Goal: Task Accomplishment & Management: Use online tool/utility

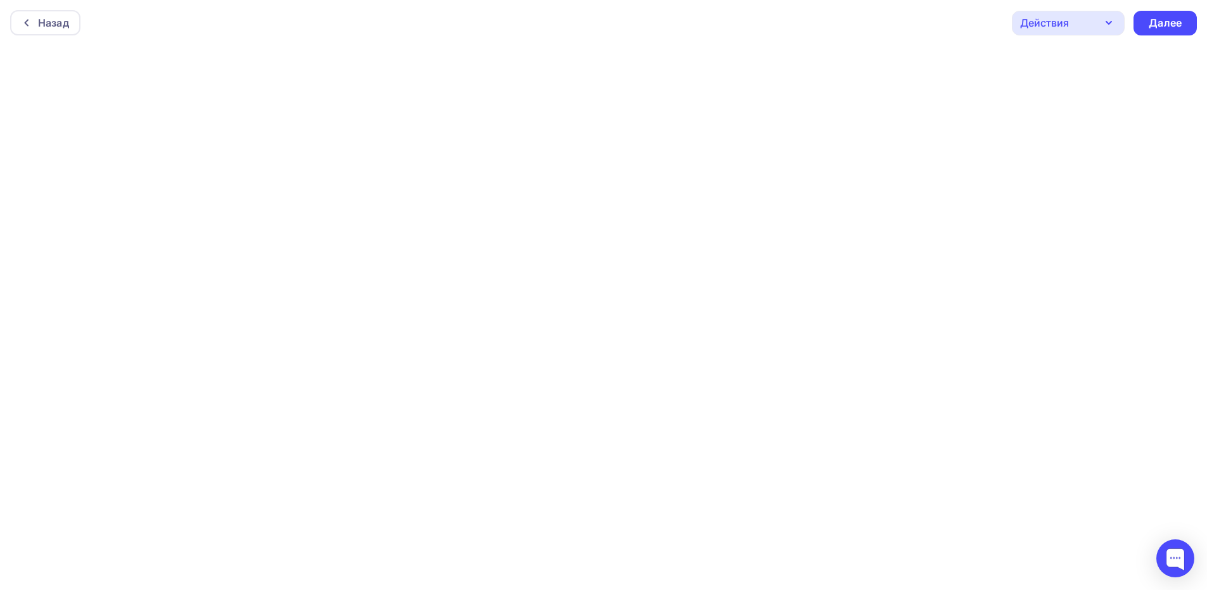
scroll to position [3, 0]
click at [1066, 22] on div "Действия" at bounding box center [1044, 19] width 49 height 15
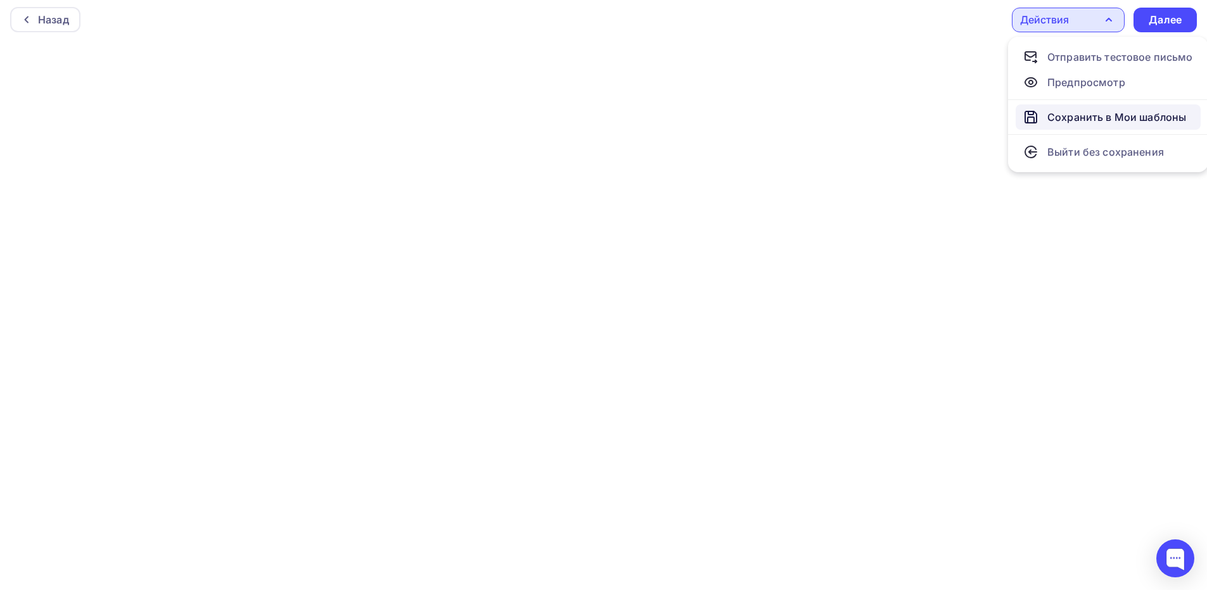
click at [1063, 118] on div "Сохранить в Мои шаблоны" at bounding box center [1116, 117] width 139 height 15
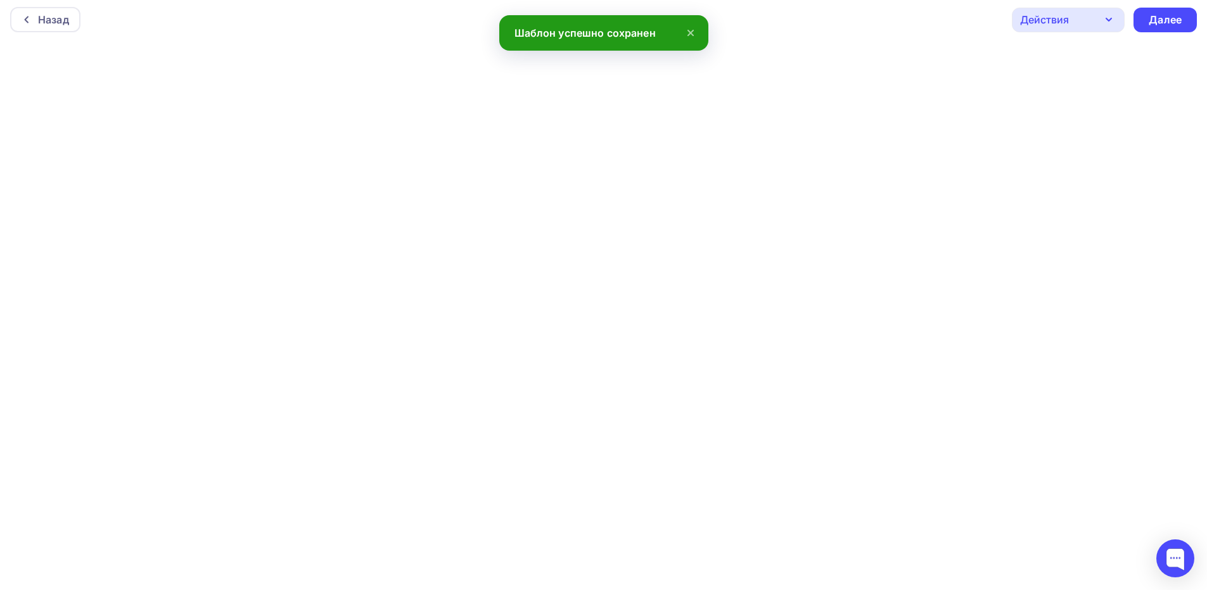
click at [1057, 23] on div "Действия" at bounding box center [1044, 19] width 49 height 15
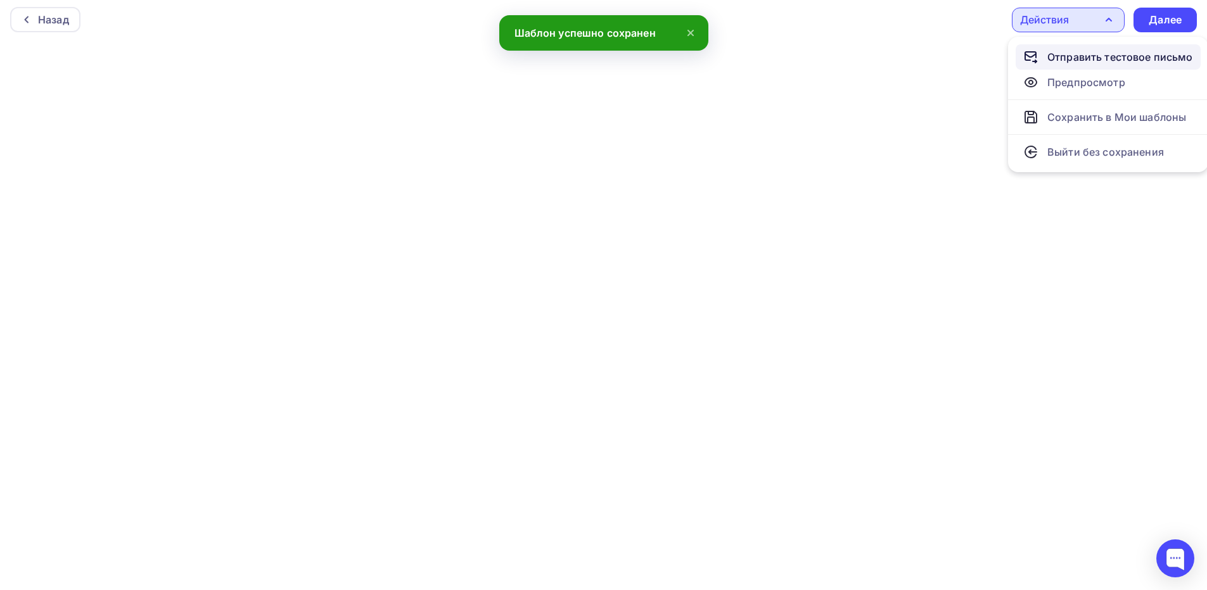
click at [1121, 60] on div "Отправить тестовое письмо" at bounding box center [1120, 56] width 146 height 15
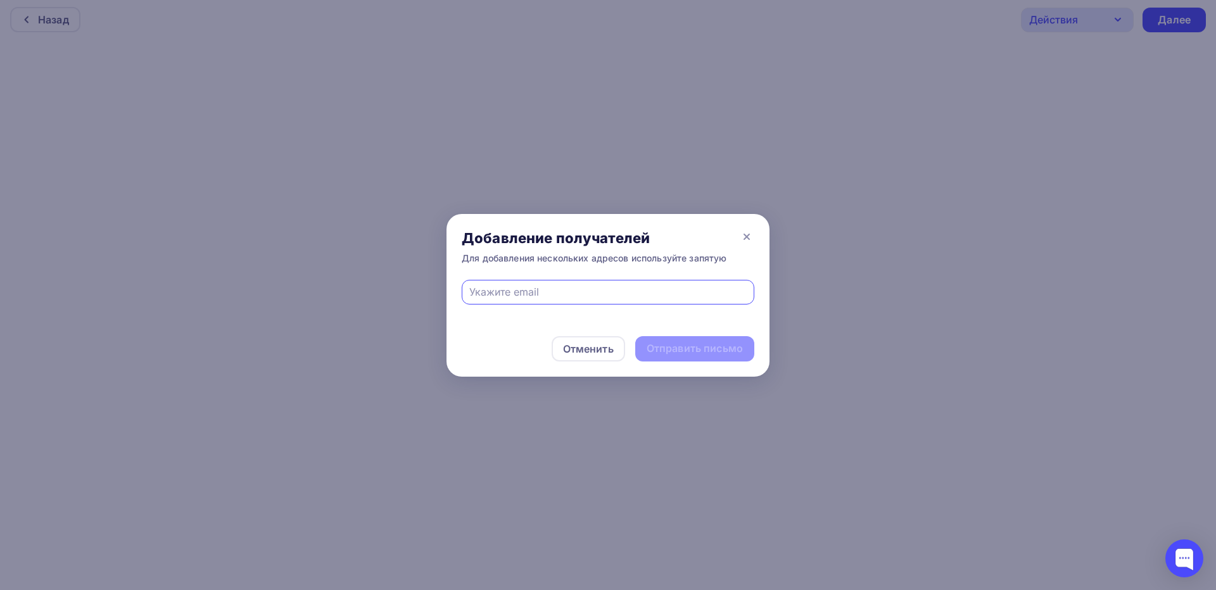
click at [500, 285] on input "text" at bounding box center [608, 291] width 278 height 15
click at [625, 307] on small "Проверьте правильность введенных Email." at bounding box center [544, 312] width 165 height 10
drag, startPoint x: 463, startPoint y: 312, endPoint x: 599, endPoint y: 316, distance: 135.6
click at [599, 316] on span "[EMAIL_ADDRESS][DOMAIN_NAME] Проверьте правильность введенных Email." at bounding box center [608, 298] width 293 height 37
click at [609, 316] on span "[EMAIL_ADDRESS][DOMAIN_NAME] Проверьте правильность введенных Email." at bounding box center [608, 298] width 293 height 37
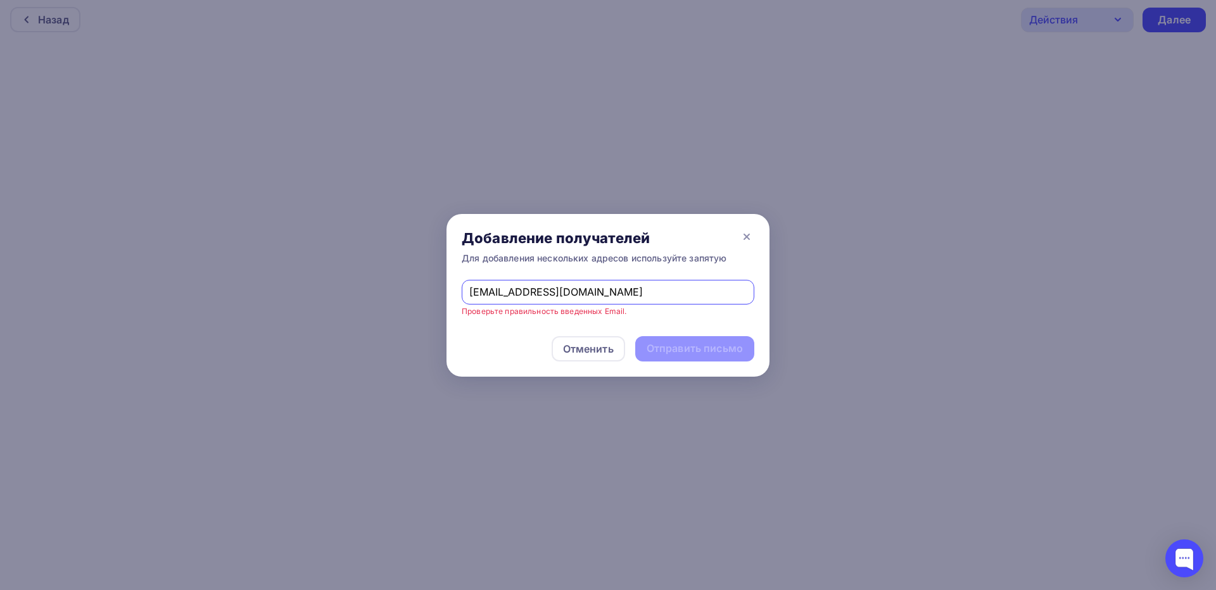
click at [604, 299] on input "[EMAIL_ADDRESS][DOMAIN_NAME]" at bounding box center [608, 291] width 278 height 15
drag, startPoint x: 578, startPoint y: 295, endPoint x: 411, endPoint y: 293, distance: 166.6
click at [411, 293] on div "Добавление получателей Для добавления нескольких адресов используйте запятую [E…" at bounding box center [608, 295] width 1216 height 590
type input "[EMAIL_ADDRESS][DOMAIN_NAME]"
click at [674, 347] on div "Отправить письмо" at bounding box center [695, 348] width 96 height 15
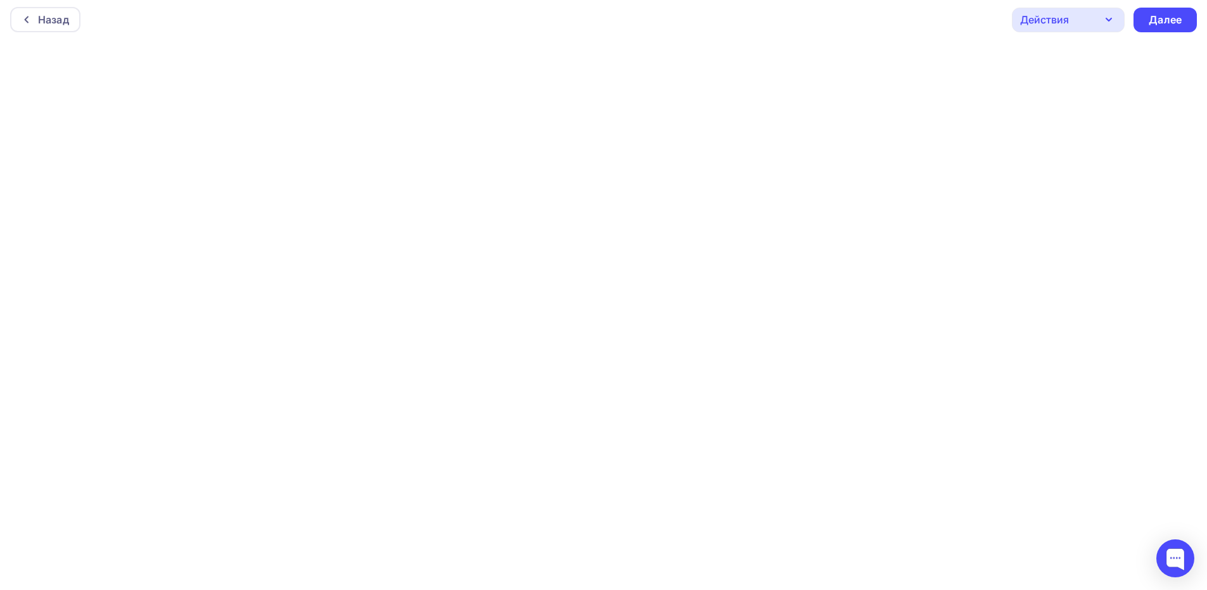
click at [1056, 20] on div "Действия" at bounding box center [1044, 19] width 49 height 15
click at [1064, 21] on div "Действия" at bounding box center [1044, 19] width 49 height 15
click at [1048, 21] on div "Действия" at bounding box center [1044, 19] width 49 height 15
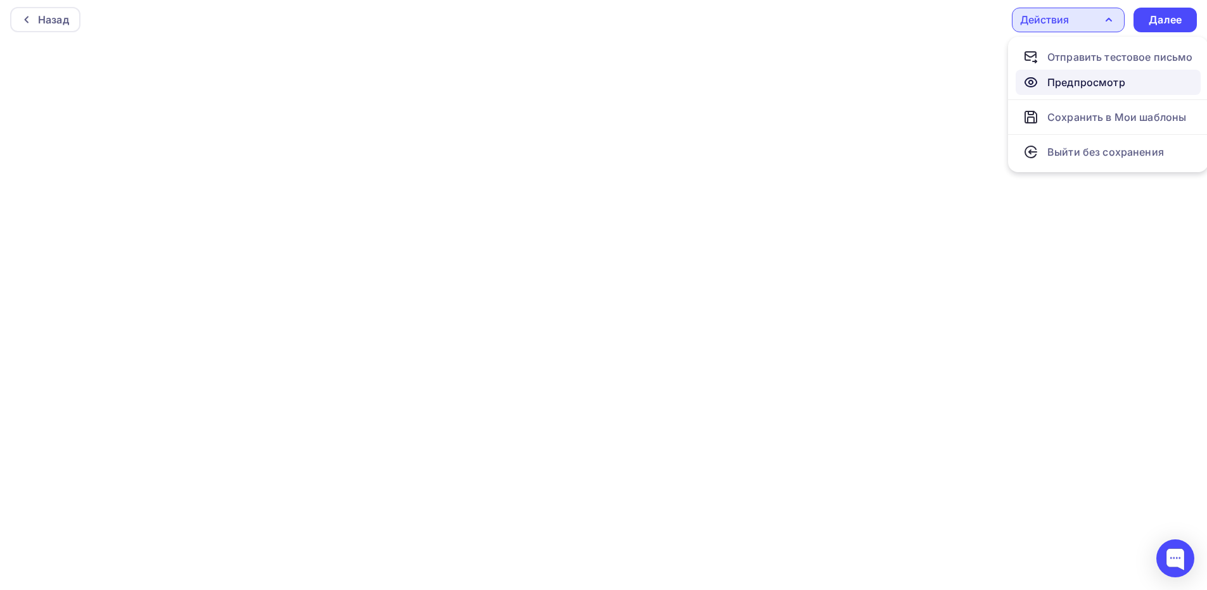
click at [1075, 83] on div "Предпросмотр" at bounding box center [1086, 82] width 78 height 15
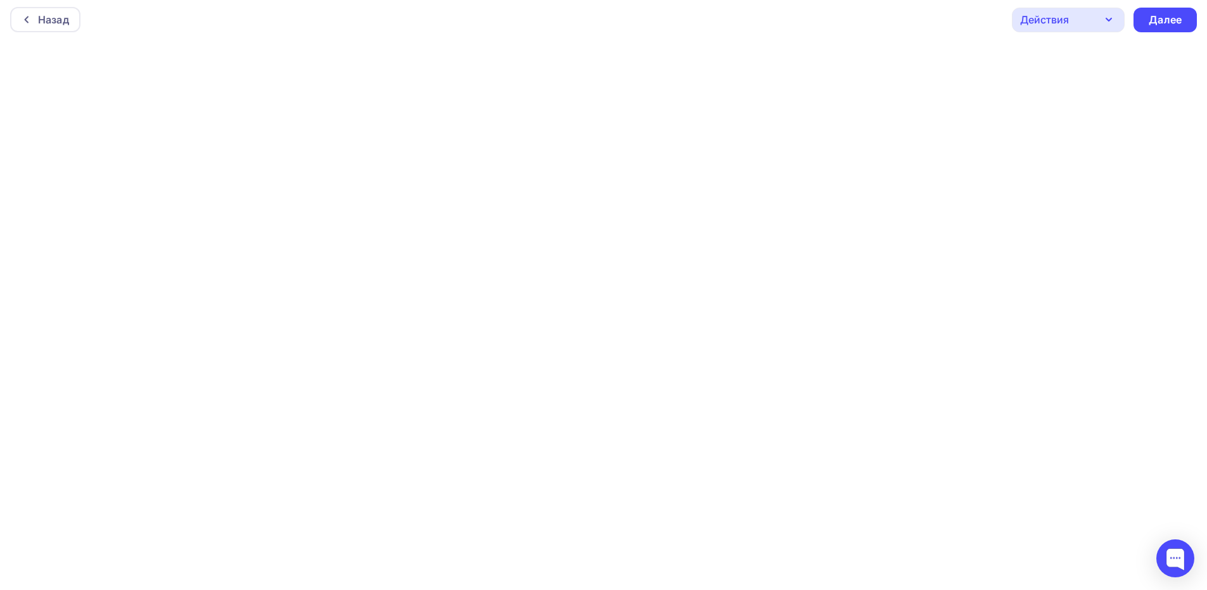
click at [1079, 25] on div "Действия" at bounding box center [1068, 20] width 113 height 25
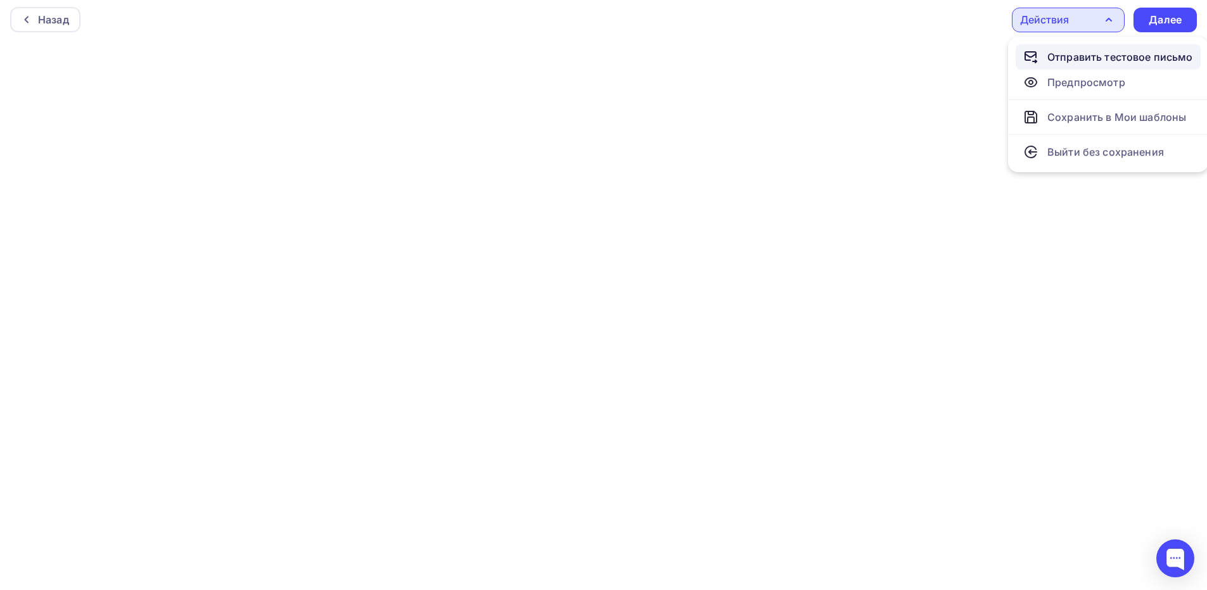
click at [1133, 58] on div "Отправить тестовое письмо" at bounding box center [1120, 56] width 146 height 15
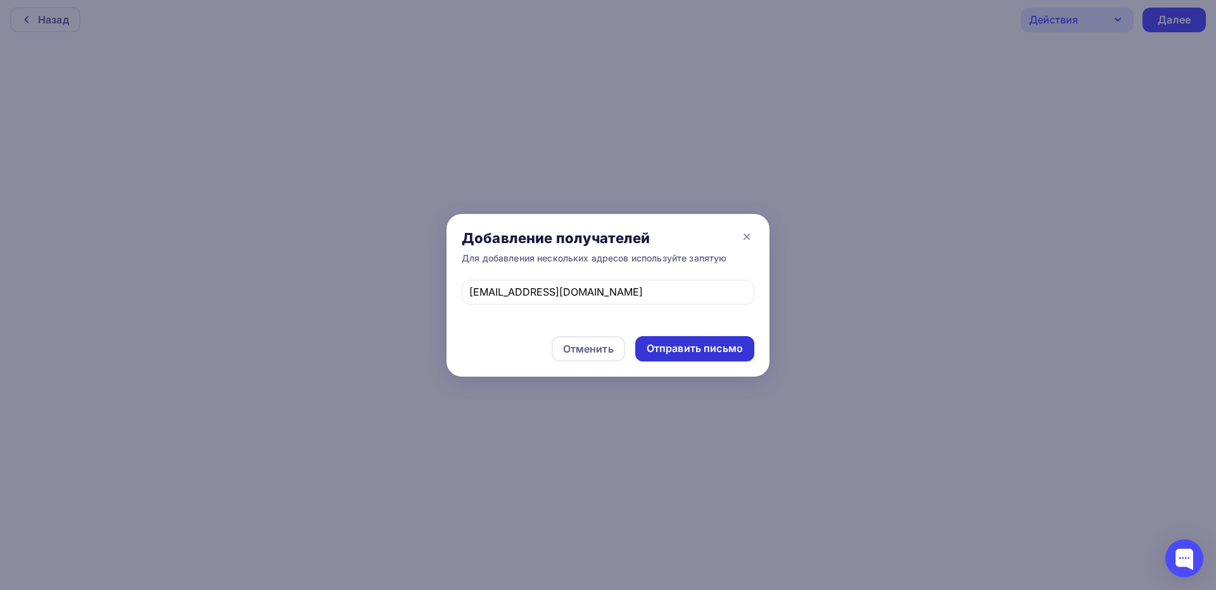
click at [690, 347] on div "Отправить письмо" at bounding box center [695, 348] width 96 height 15
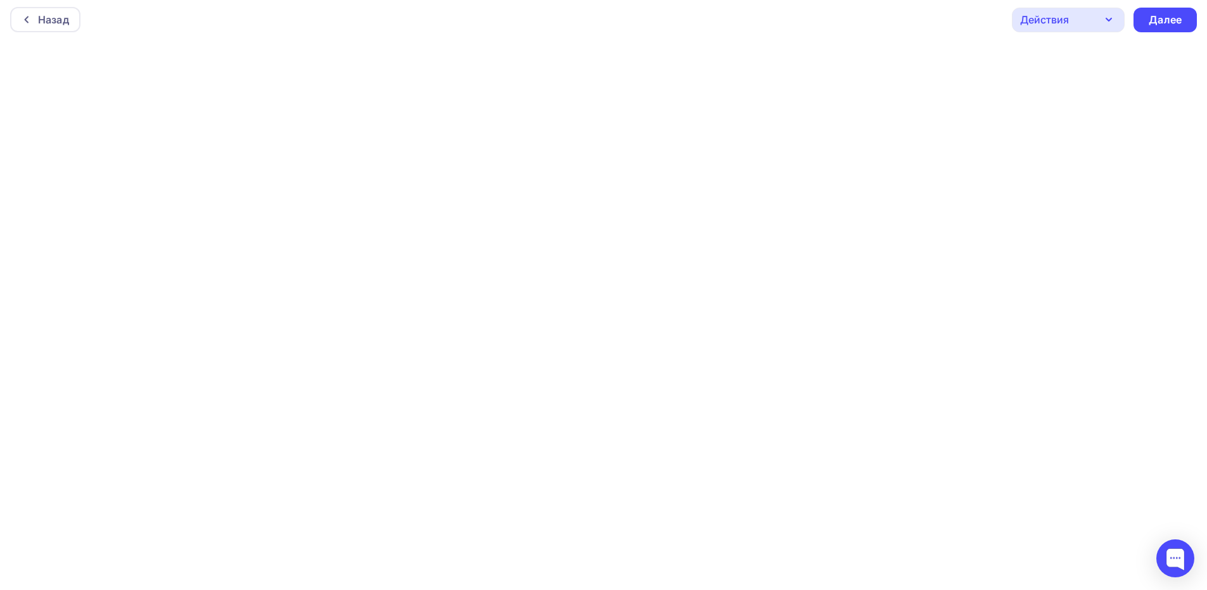
click at [1057, 23] on div "Действия" at bounding box center [1044, 19] width 49 height 15
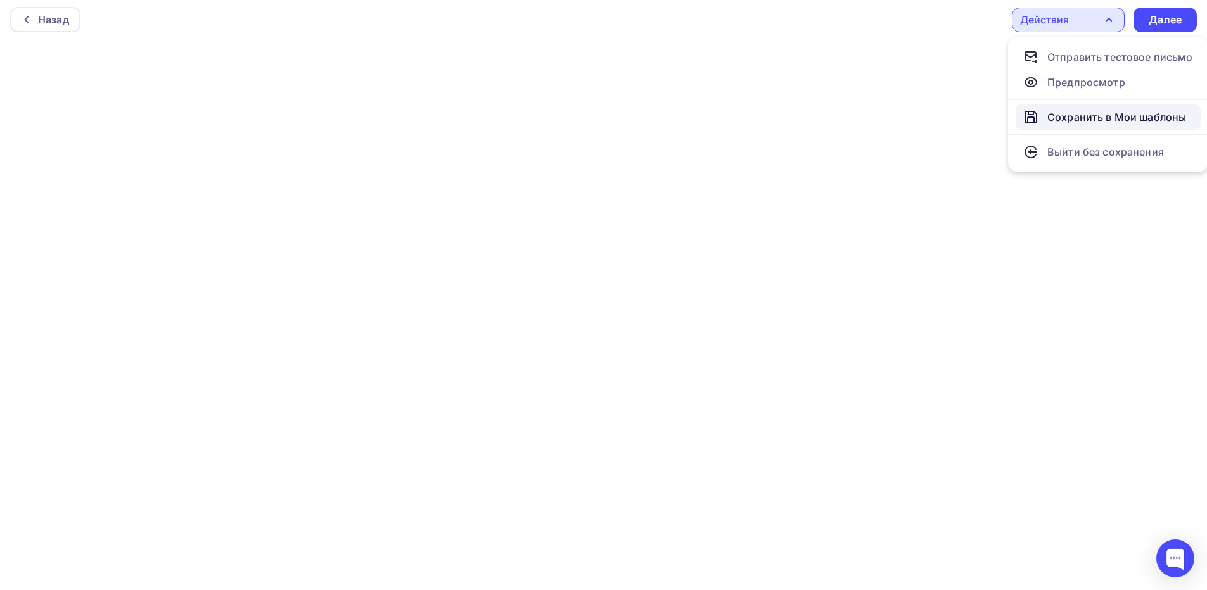
click at [1092, 118] on div "Сохранить в Мои шаблоны" at bounding box center [1116, 117] width 139 height 15
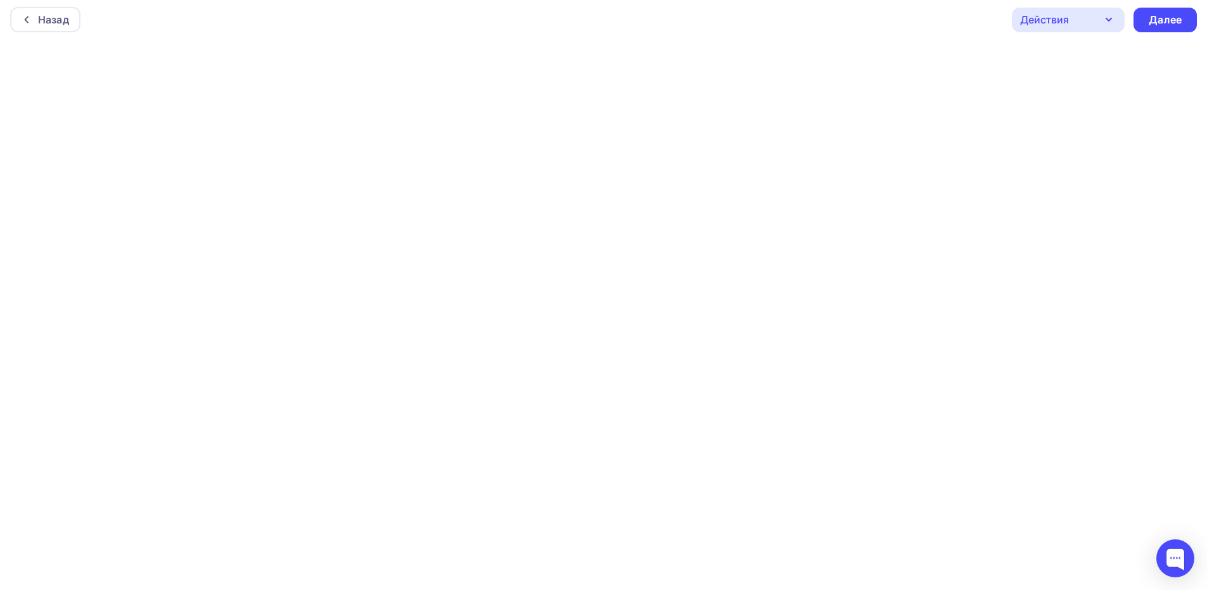
click at [1067, 23] on div "Действия" at bounding box center [1044, 19] width 49 height 15
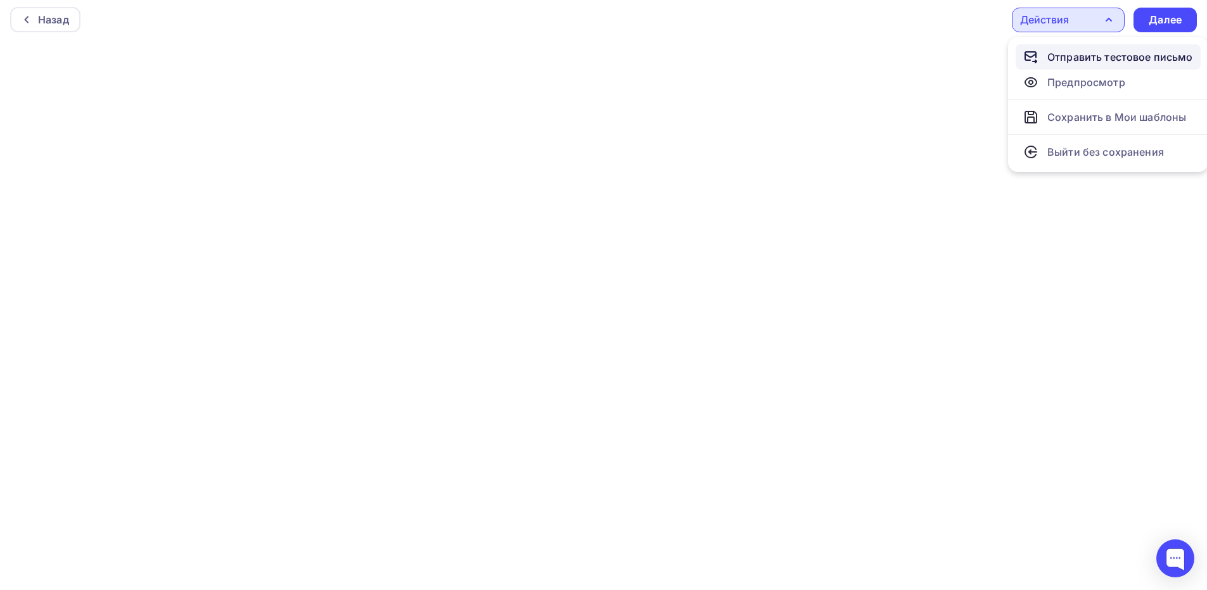
click at [1127, 60] on div "Отправить тестовое письмо" at bounding box center [1120, 56] width 146 height 15
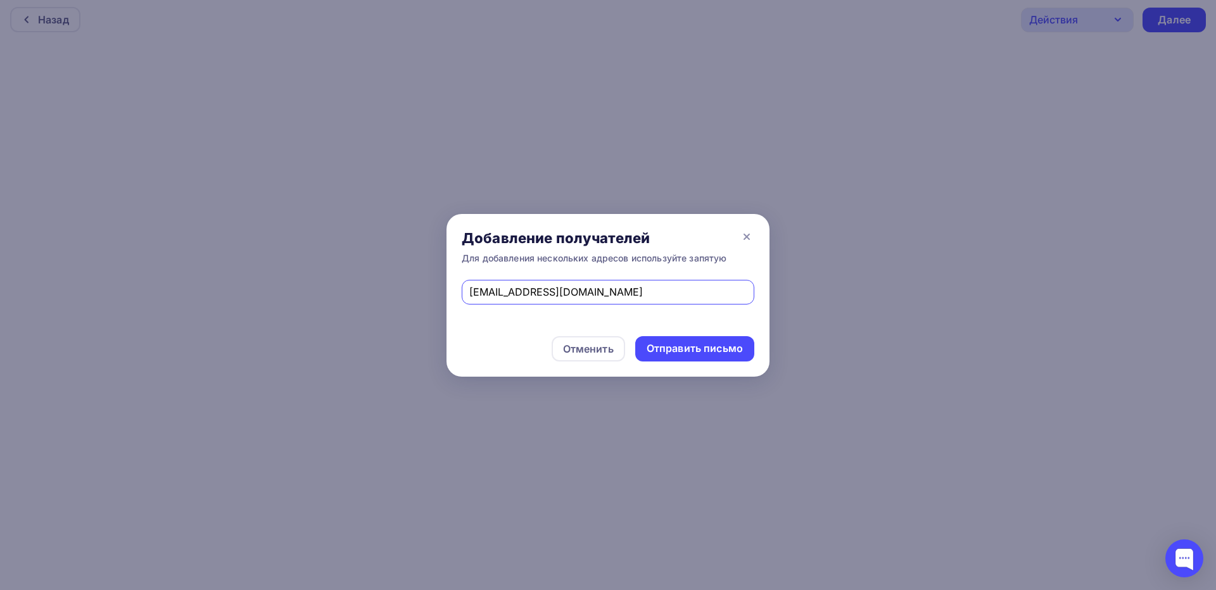
drag, startPoint x: 608, startPoint y: 292, endPoint x: 382, endPoint y: 289, distance: 226.2
click at [382, 289] on div "Добавление получателей Для добавления нескольких адресов используйте запятую [E…" at bounding box center [608, 295] width 1216 height 590
paste input "[EMAIL_ADDRESS]-team"
type input "[EMAIL_ADDRESS][DOMAIN_NAME]"
click at [712, 345] on div "Отправить письмо" at bounding box center [695, 348] width 96 height 15
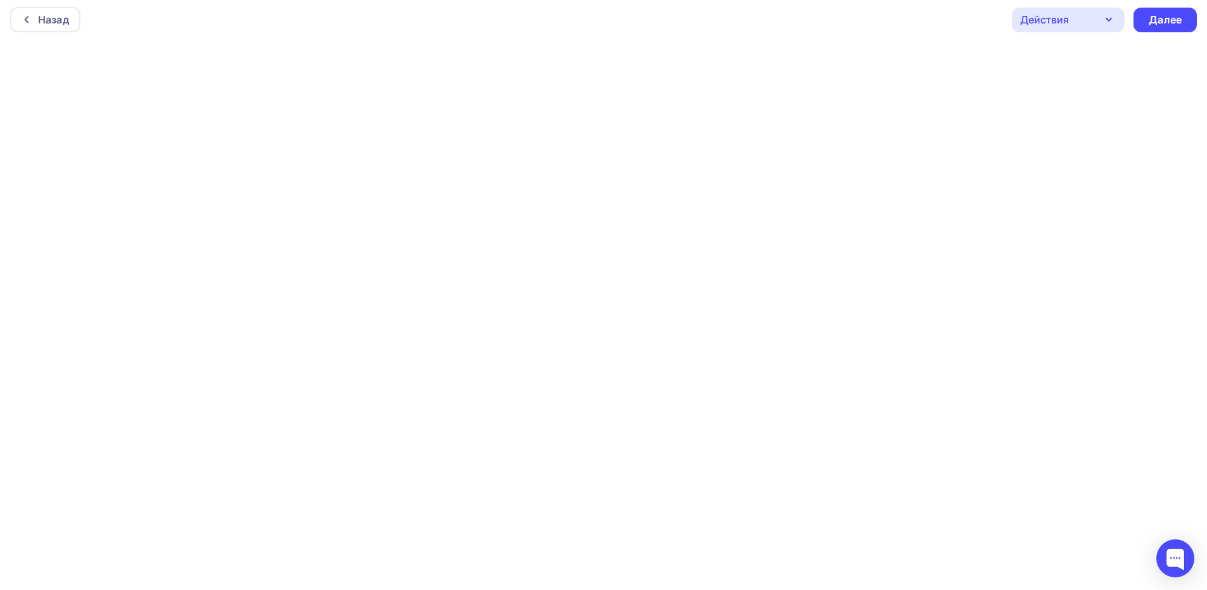
click at [1055, 19] on div "Действия" at bounding box center [1044, 19] width 49 height 15
click at [928, 34] on div "Назад Действия Отправить тестовое письмо Предпросмотр Сохранить в Мои шаблоны В…" at bounding box center [603, 20] width 1207 height 46
click at [907, 34] on div "Назад Действия Отправить тестовое письмо Предпросмотр Сохранить в Мои шаблоны В…" at bounding box center [603, 20] width 1207 height 46
click at [1069, 25] on div "Действия" at bounding box center [1068, 20] width 113 height 25
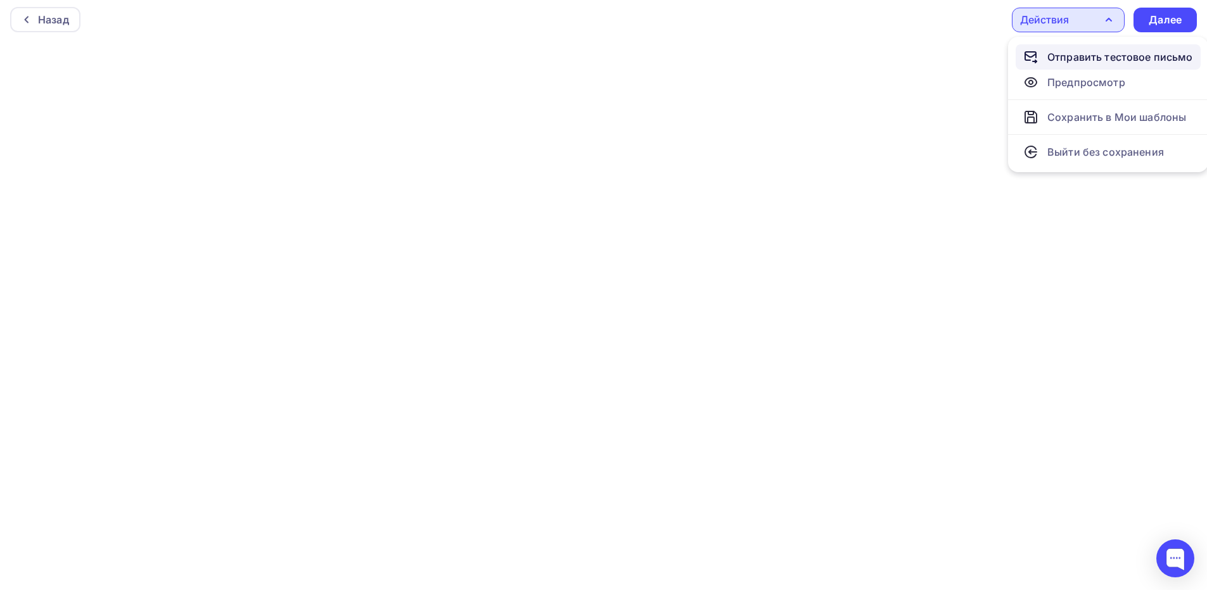
click at [1080, 52] on div "Отправить тестовое письмо" at bounding box center [1120, 56] width 146 height 15
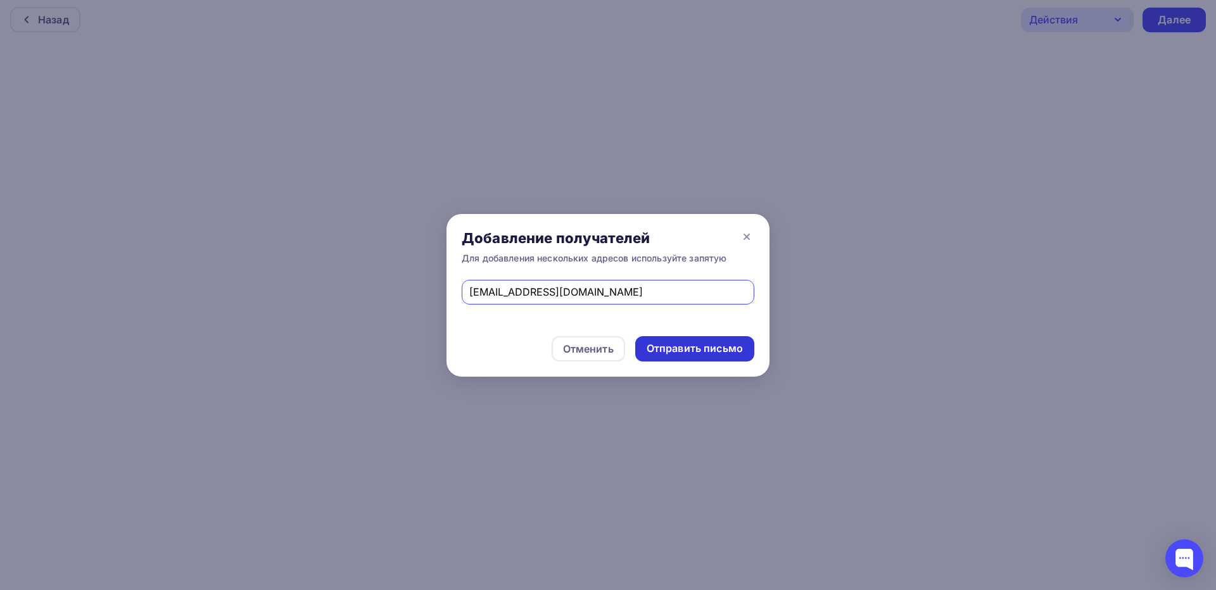
click at [680, 352] on div "Отправить письмо" at bounding box center [695, 348] width 96 height 15
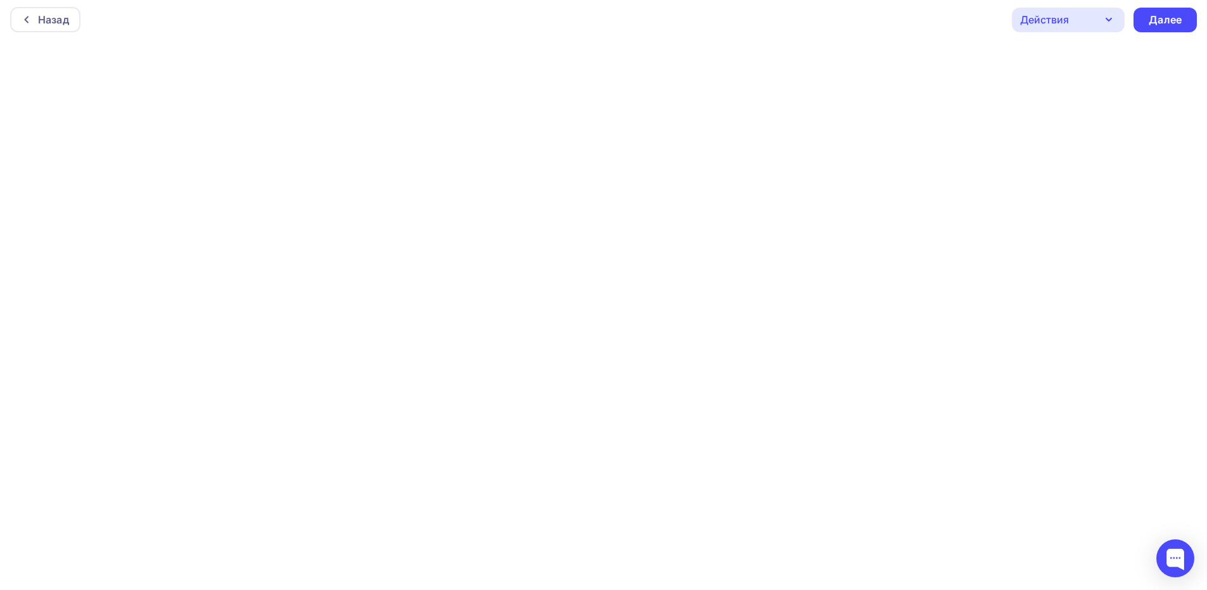
drag, startPoint x: 1051, startPoint y: 20, endPoint x: 1048, endPoint y: 28, distance: 8.0
click at [1052, 25] on div "Действия" at bounding box center [1044, 19] width 49 height 15
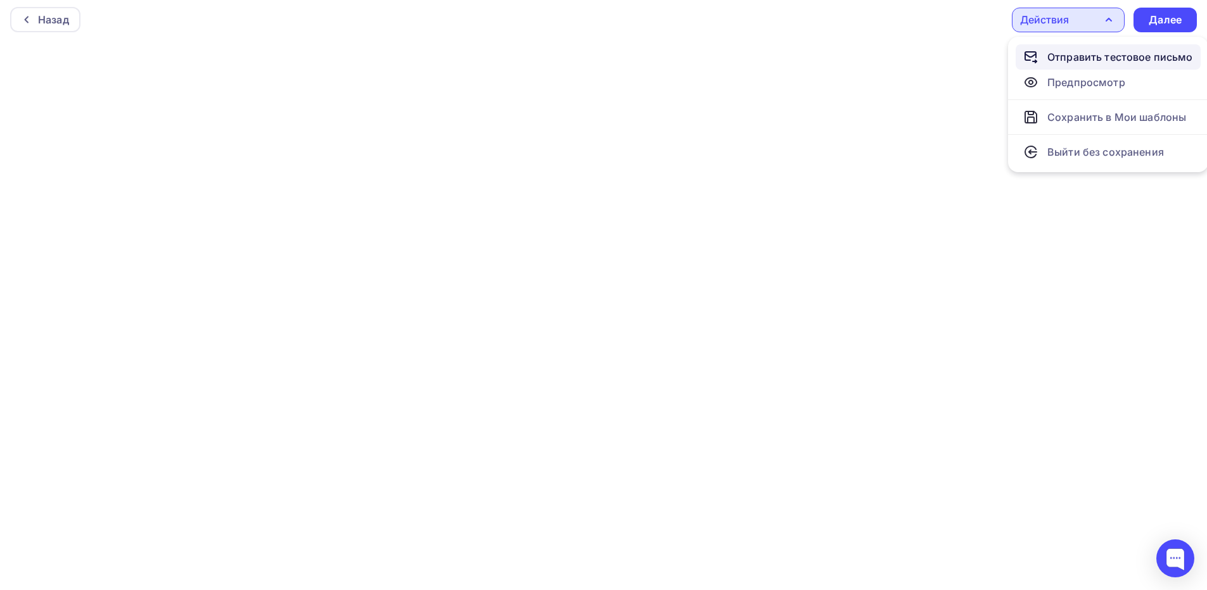
click at [1042, 51] on div "Отправить тестовое письмо" at bounding box center [1108, 56] width 170 height 15
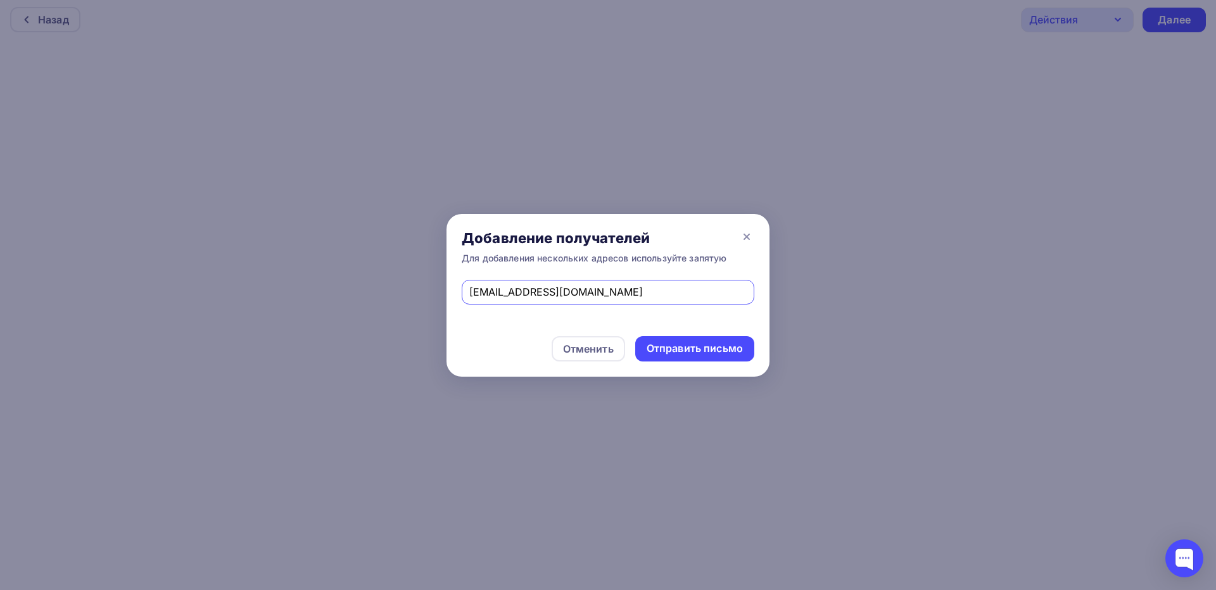
drag, startPoint x: 590, startPoint y: 295, endPoint x: 398, endPoint y: 290, distance: 192.6
click at [398, 290] on div "Добавление получателей Для добавления нескольких адресов используйте запятую [E…" at bounding box center [608, 295] width 1216 height 590
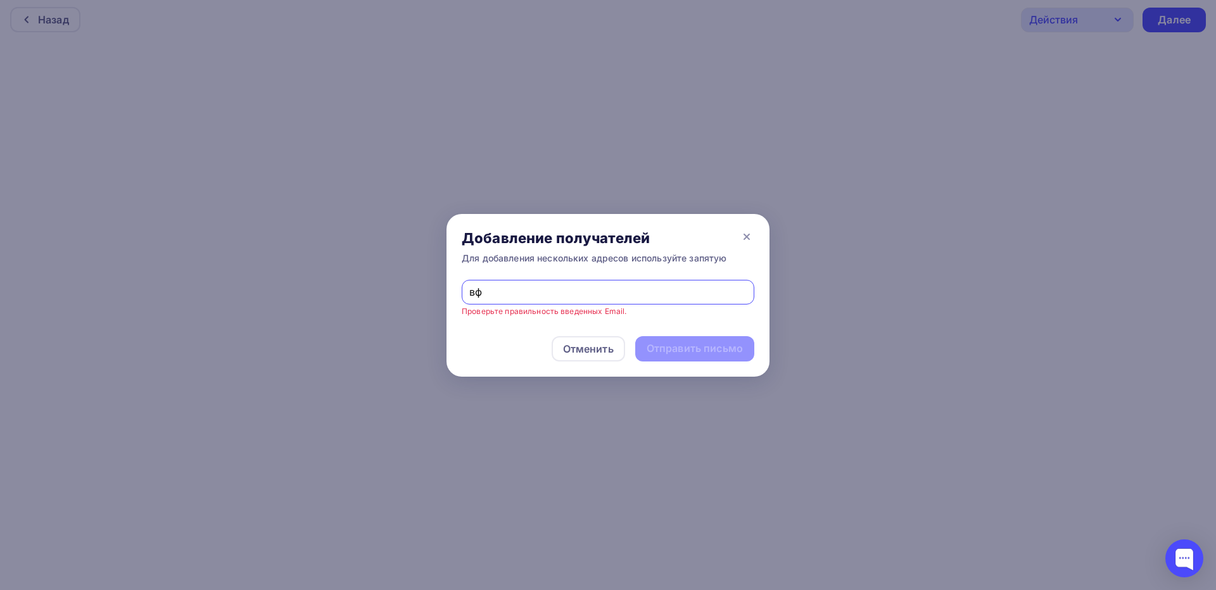
drag, startPoint x: 501, startPoint y: 296, endPoint x: 443, endPoint y: 295, distance: 58.3
click at [458, 296] on div "вф Проверьте правильность введенных Email." at bounding box center [608, 300] width 323 height 41
type input "[EMAIL_ADDRESS][DOMAIN_NAME]"
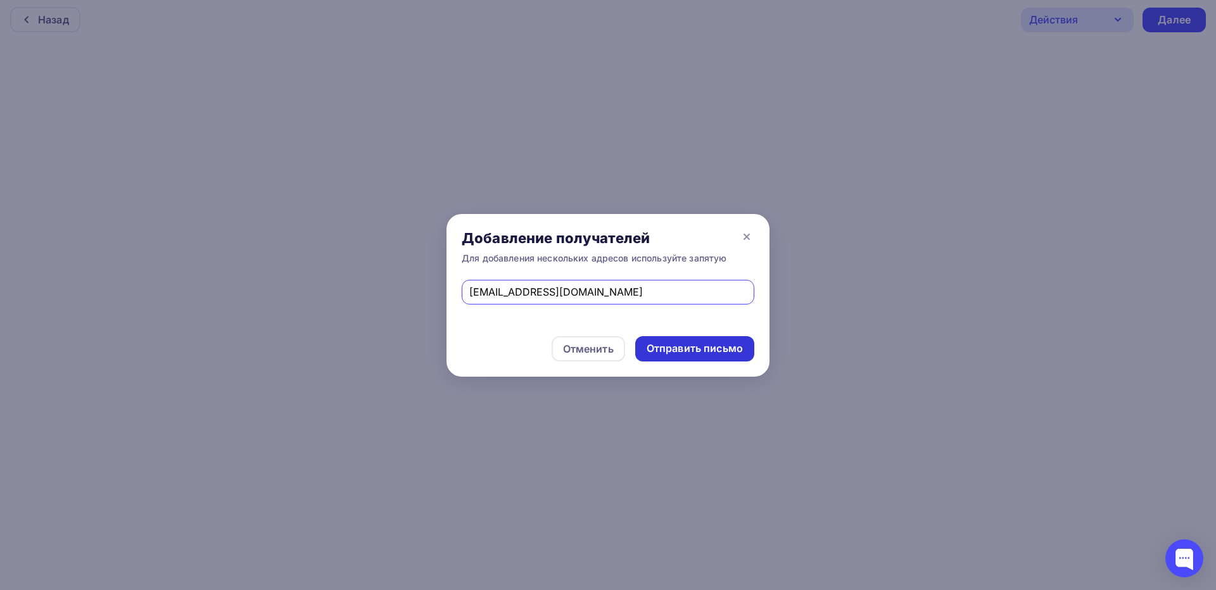
click at [699, 344] on div "Отправить письмо" at bounding box center [695, 348] width 96 height 15
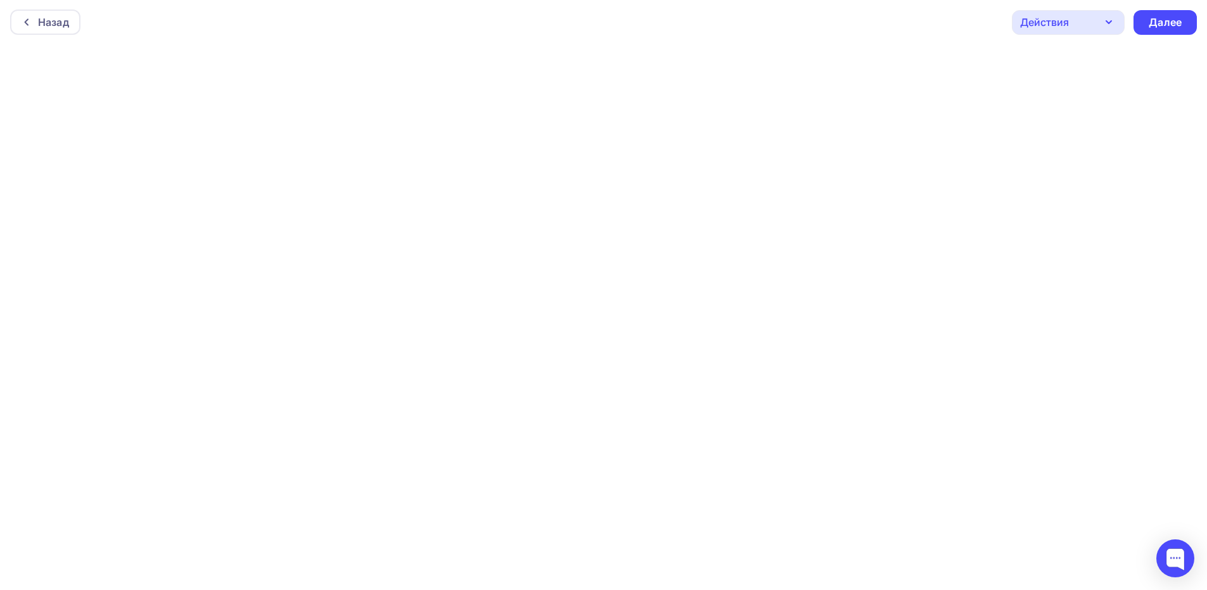
scroll to position [0, 0]
click at [1051, 37] on div "Назад Действия Отправить тестовое письмо Предпросмотр Сохранить в Мои шаблоны В…" at bounding box center [603, 23] width 1207 height 46
click at [1048, 23] on div "Действия" at bounding box center [1044, 22] width 49 height 15
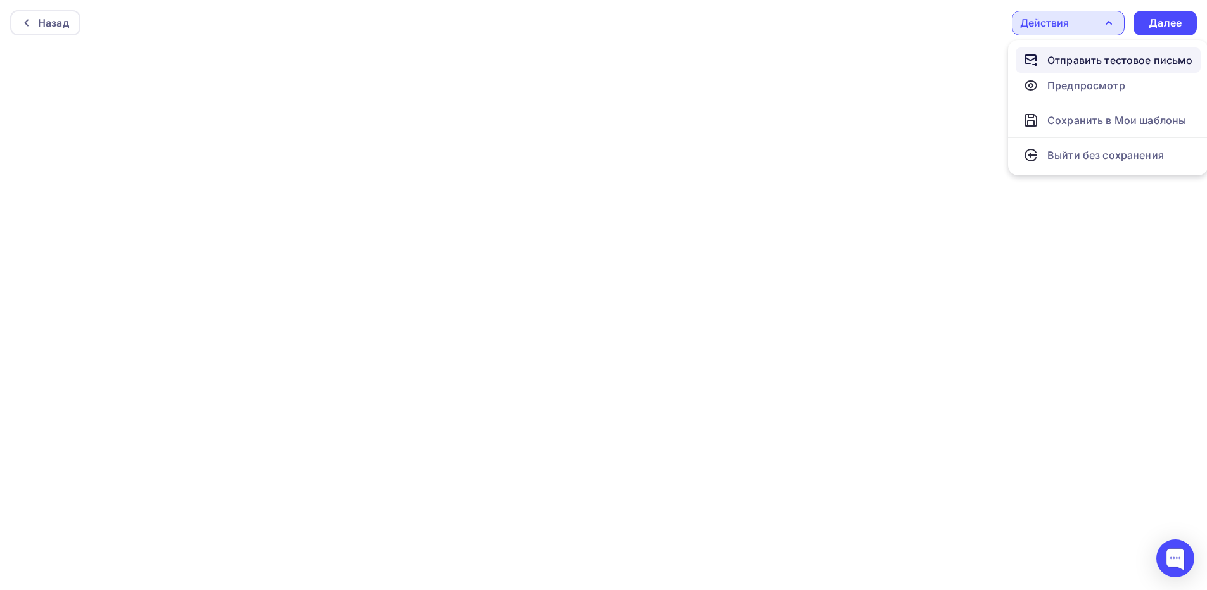
click at [1070, 58] on div "Отправить тестовое письмо" at bounding box center [1120, 60] width 146 height 15
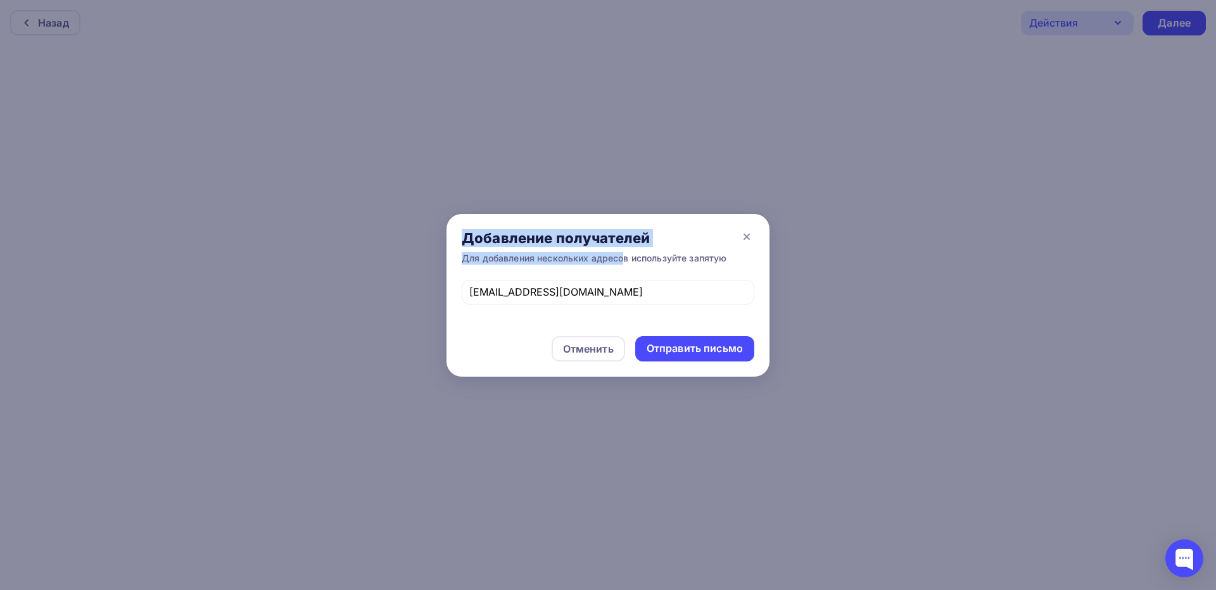
drag, startPoint x: 626, startPoint y: 277, endPoint x: 376, endPoint y: 284, distance: 250.3
click at [374, 284] on div "Добавление получателей Для добавления нескольких адресов используйте запятую [E…" at bounding box center [608, 295] width 1216 height 590
drag, startPoint x: 613, startPoint y: 296, endPoint x: 430, endPoint y: 289, distance: 183.2
click at [430, 289] on div "Добавление получателей Для добавления нескольких адресов используйте запятую [E…" at bounding box center [608, 295] width 1216 height 590
paste input "[EMAIL_ADDRESS]-team"
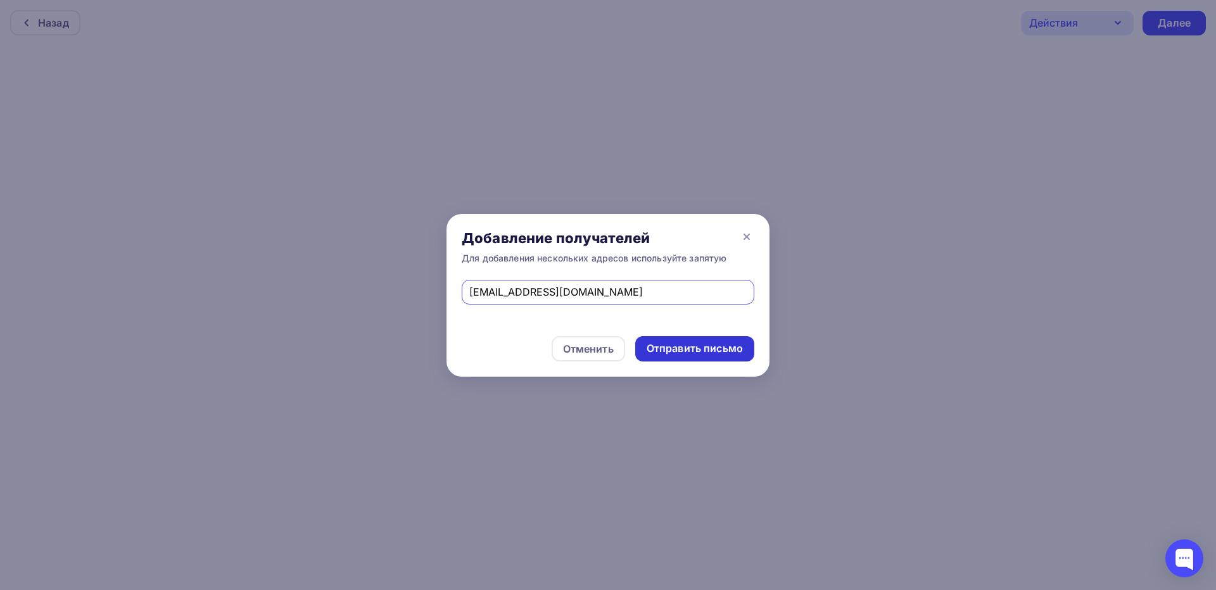
type input "[EMAIL_ADDRESS][DOMAIN_NAME]"
click at [704, 352] on div "Отправить письмо" at bounding box center [695, 348] width 96 height 15
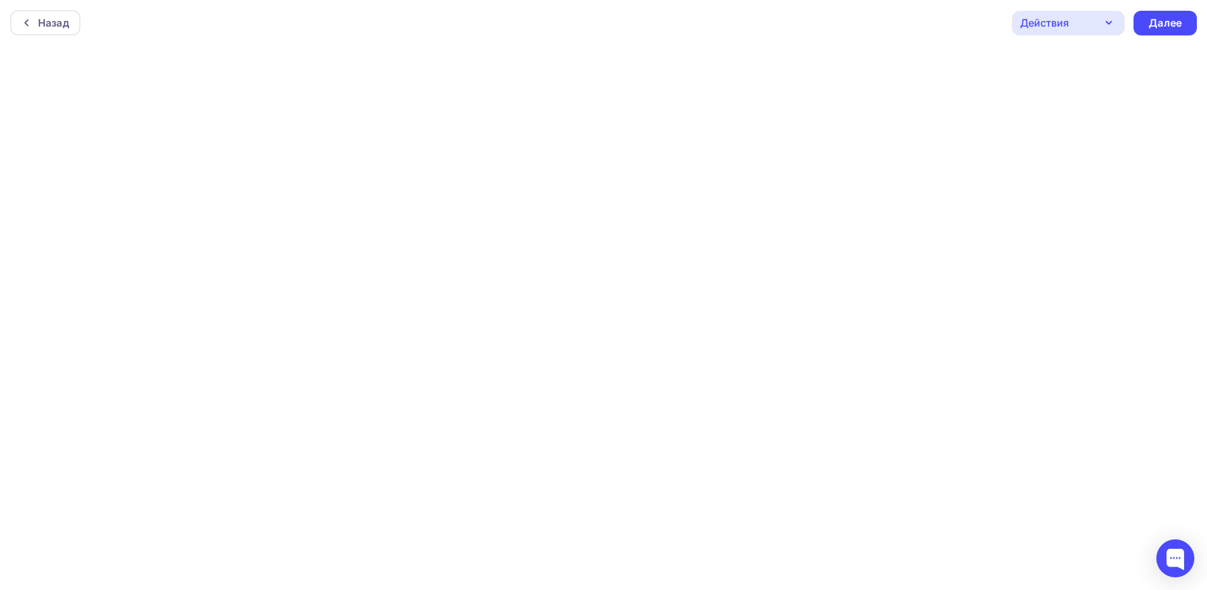
click at [1086, 23] on div "Действия" at bounding box center [1068, 23] width 113 height 25
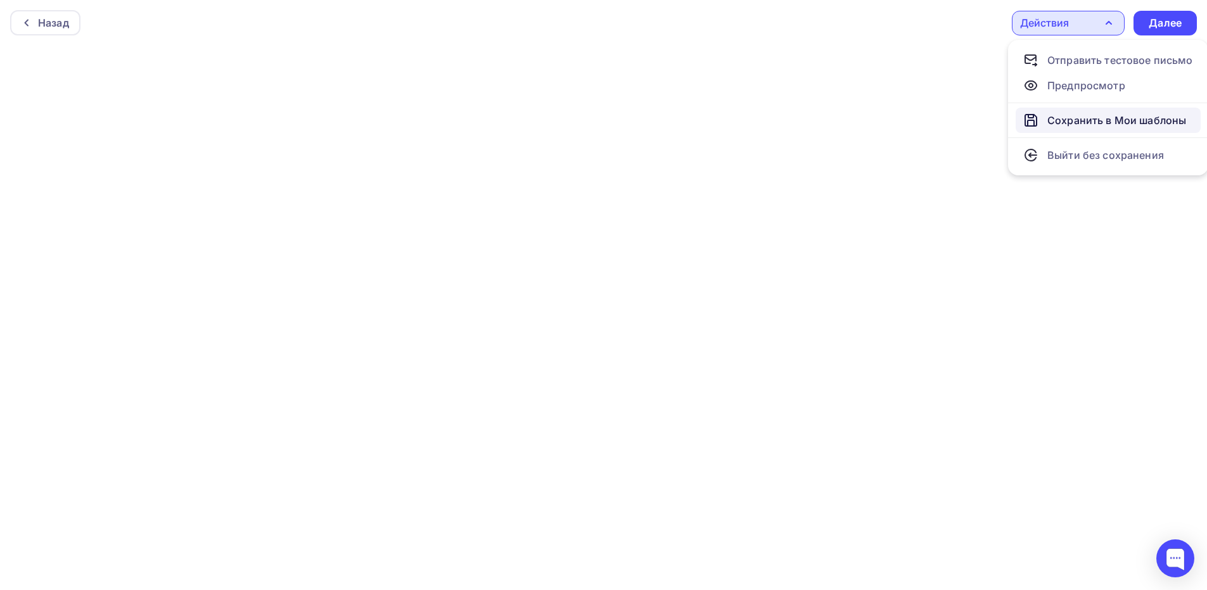
click at [1069, 125] on div "Сохранить в Мои шаблоны" at bounding box center [1116, 120] width 139 height 15
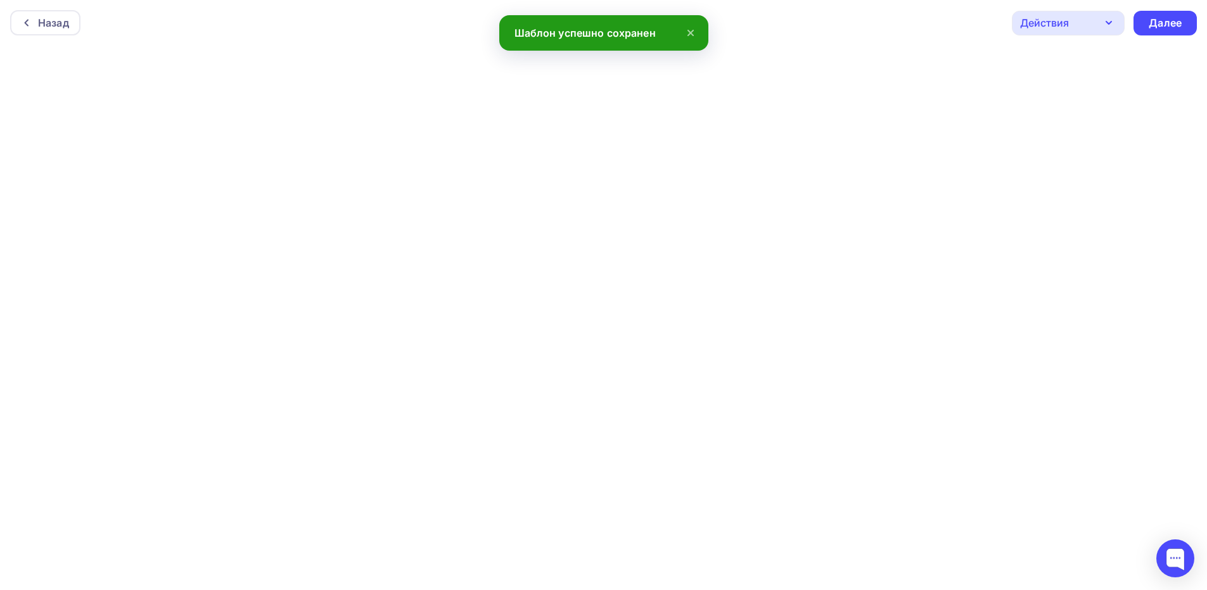
click at [1036, 22] on div "Действия" at bounding box center [1044, 22] width 49 height 15
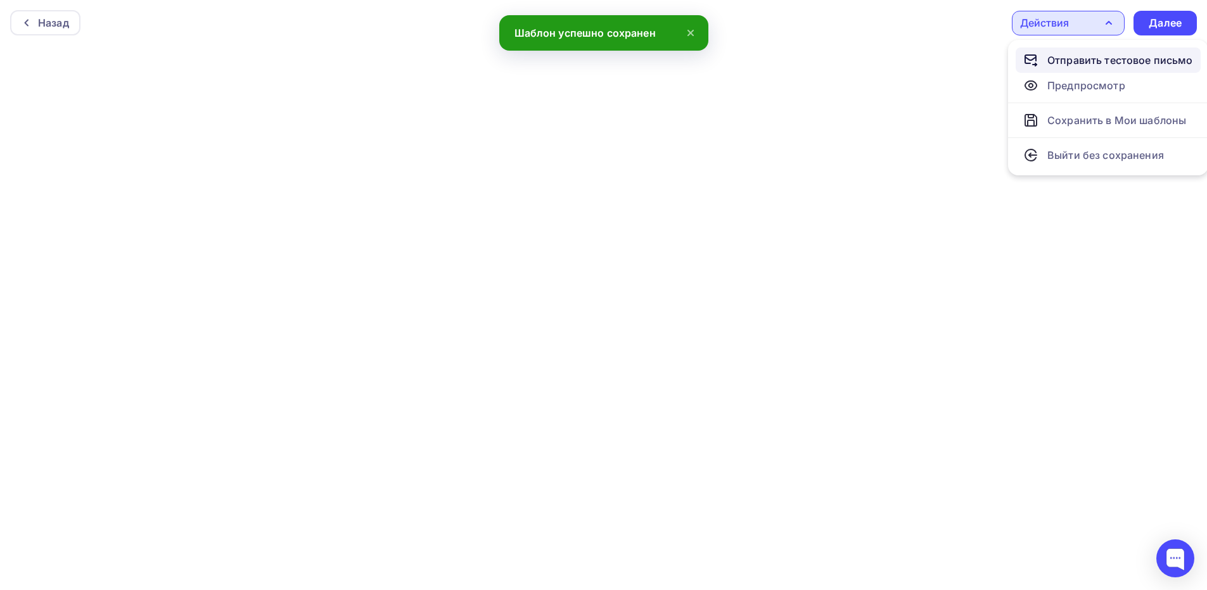
click at [1043, 58] on div "Отправить тестовое письмо" at bounding box center [1108, 60] width 170 height 15
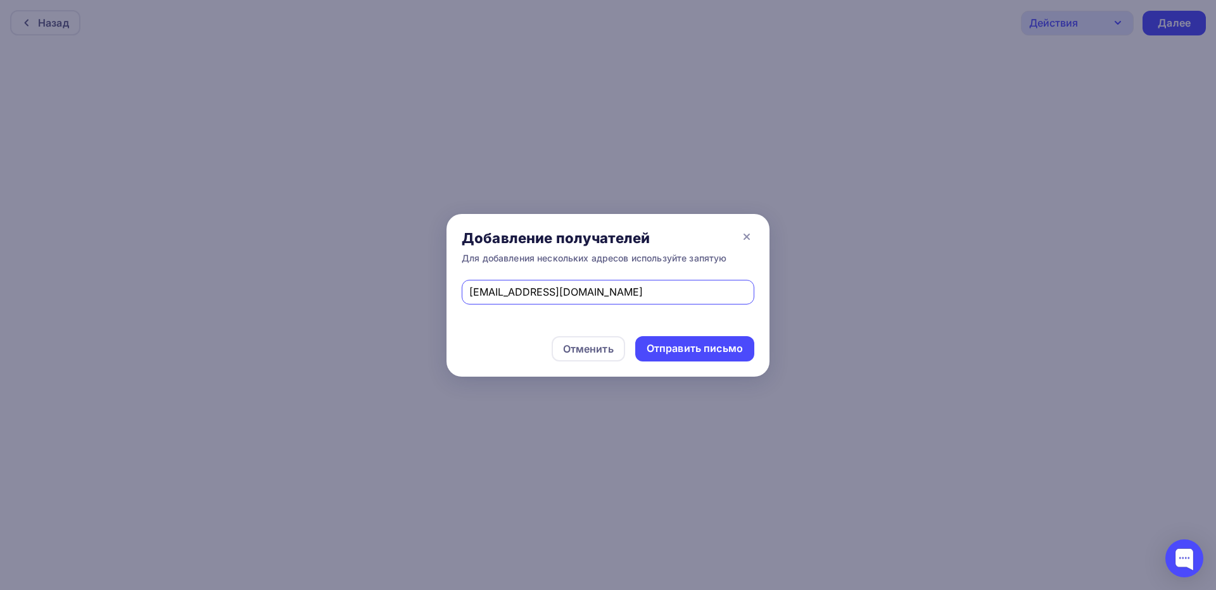
drag, startPoint x: 590, startPoint y: 290, endPoint x: 364, endPoint y: 284, distance: 226.2
click at [364, 284] on div "Добавление получателей Для добавления нескольких адресов используйте запятую [E…" at bounding box center [608, 295] width 1216 height 590
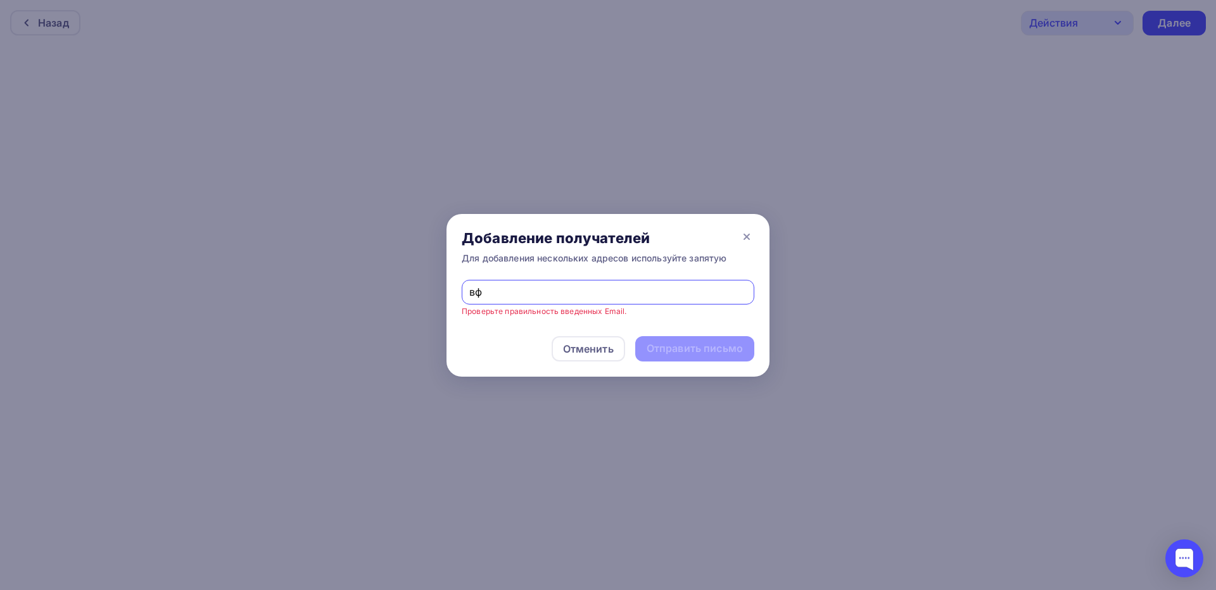
drag, startPoint x: 511, startPoint y: 289, endPoint x: 411, endPoint y: 285, distance: 99.5
click at [411, 285] on div "Добавление получателей Для добавления нескольких адресов используйте запятую вф…" at bounding box center [608, 295] width 1216 height 590
type input "[EMAIL_ADDRESS][DOMAIN_NAME]"
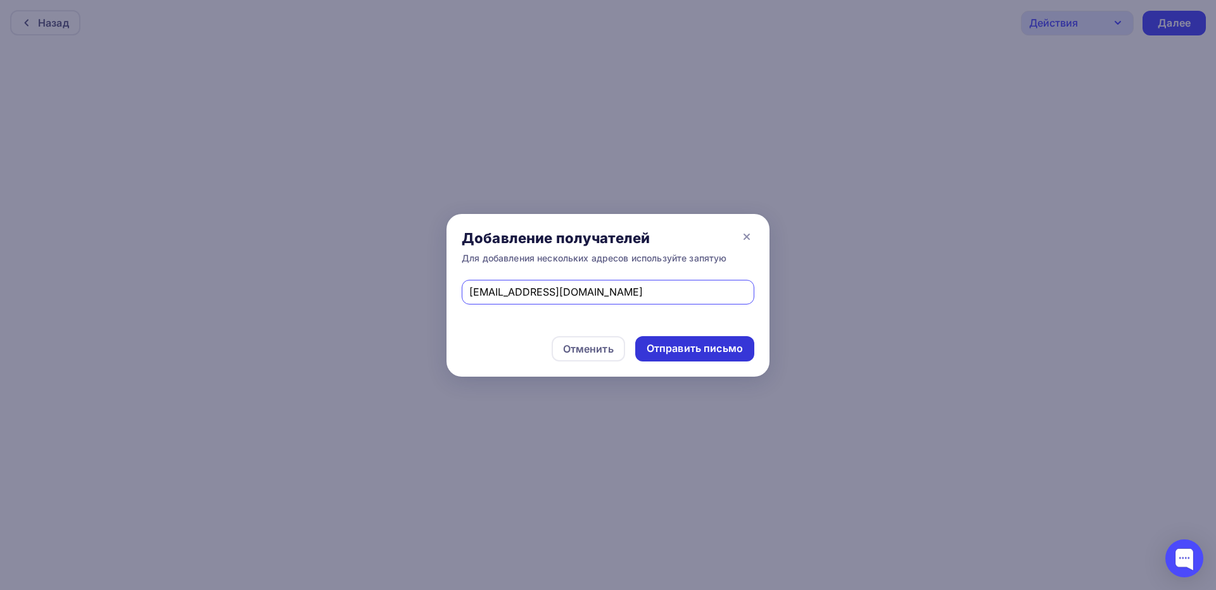
click at [683, 345] on div "Отправить письмо" at bounding box center [695, 348] width 96 height 15
